Goal: Information Seeking & Learning: Learn about a topic

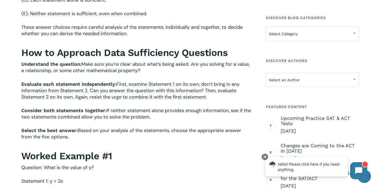
scroll to position [566, 0]
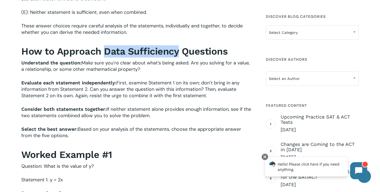
drag, startPoint x: 105, startPoint y: 51, endPoint x: 178, endPoint y: 54, distance: 73.4
click at [178, 54] on b "How to Approach Data Sufficiency Questions" at bounding box center [124, 51] width 207 height 11
click at [119, 53] on b "How to Approach Data Sufficiency Questions" at bounding box center [124, 51] width 207 height 11
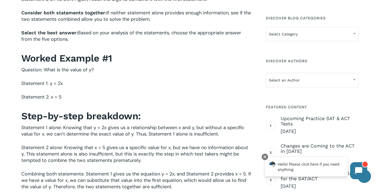
scroll to position [662, 0]
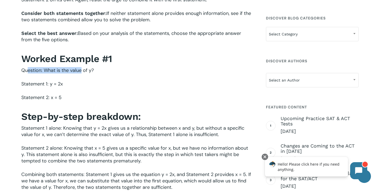
drag, startPoint x: 27, startPoint y: 72, endPoint x: 81, endPoint y: 73, distance: 53.9
click at [81, 73] on span "Question: What is the value of y?" at bounding box center [57, 70] width 73 height 6
click at [59, 72] on span "Question: What is the value of y?" at bounding box center [57, 70] width 73 height 6
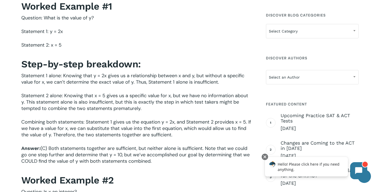
scroll to position [712, 0]
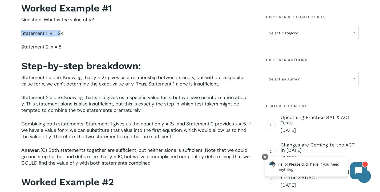
drag, startPoint x: 20, startPoint y: 35, endPoint x: 61, endPoint y: 35, distance: 41.4
click at [61, 35] on div "Data Sufficiency questions are a unique and sometimes intimidating part of the …" at bounding box center [137, 37] width 236 height 1143
drag, startPoint x: 22, startPoint y: 51, endPoint x: 63, endPoint y: 50, distance: 40.8
click at [63, 50] on p "Statement 2: x = 5" at bounding box center [136, 51] width 231 height 14
drag, startPoint x: 21, startPoint y: 33, endPoint x: 61, endPoint y: 48, distance: 42.6
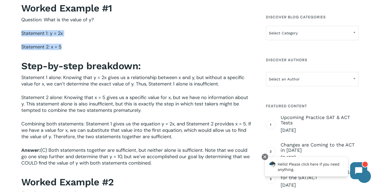
click at [61, 48] on div "Data Sufficiency questions are a unique and sometimes intimidating part of the …" at bounding box center [137, 37] width 236 height 1143
click at [76, 45] on p "Statement 2: x = 5" at bounding box center [136, 51] width 231 height 14
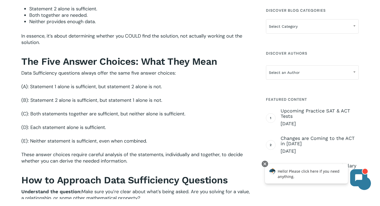
scroll to position [447, 0]
